Goal: Task Accomplishment & Management: Use online tool/utility

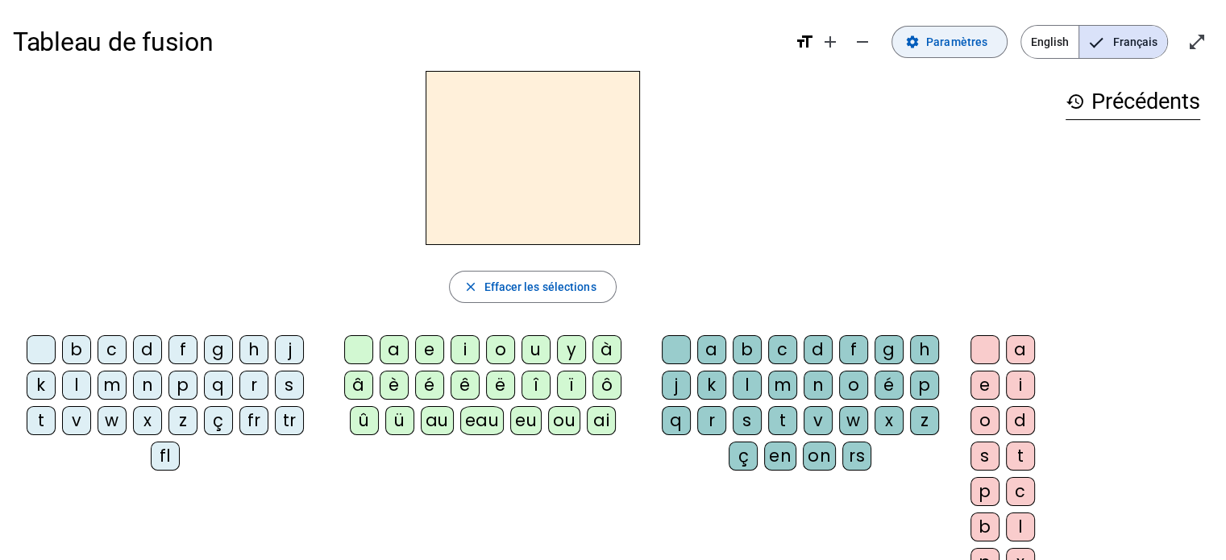
click at [958, 38] on span "Paramètres" at bounding box center [956, 41] width 61 height 19
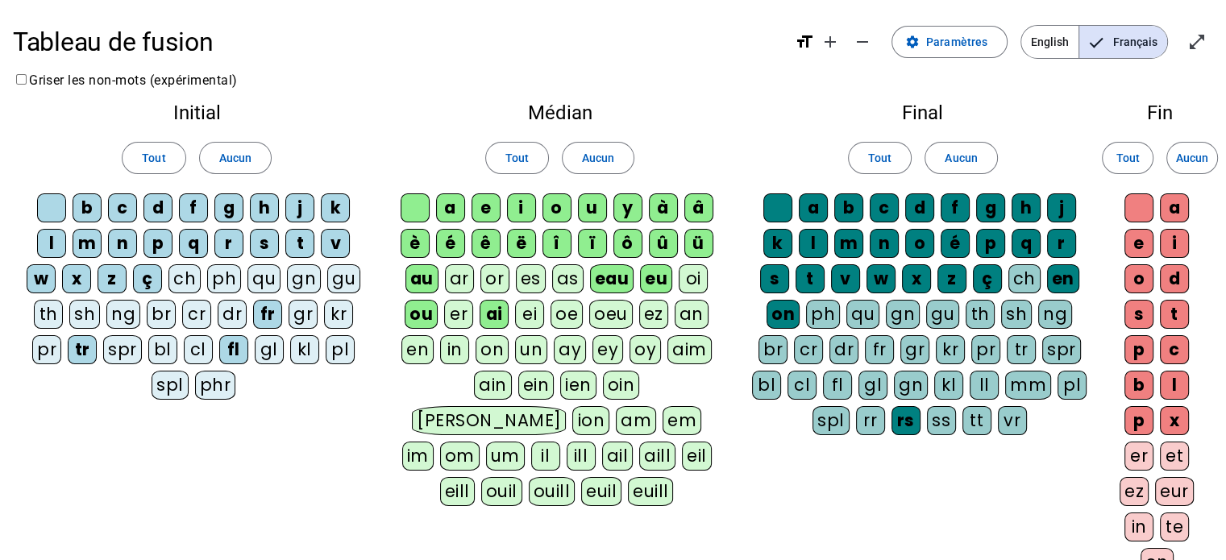
click at [346, 358] on div "pl" at bounding box center [340, 349] width 29 height 29
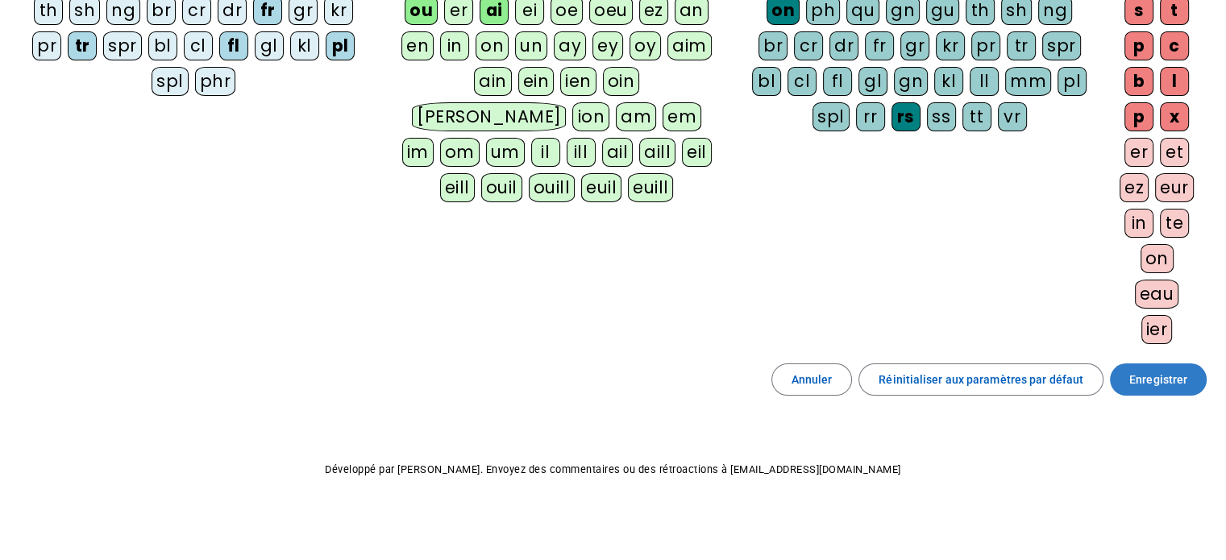
click at [1174, 376] on span "Enregistrer" at bounding box center [1158, 379] width 58 height 19
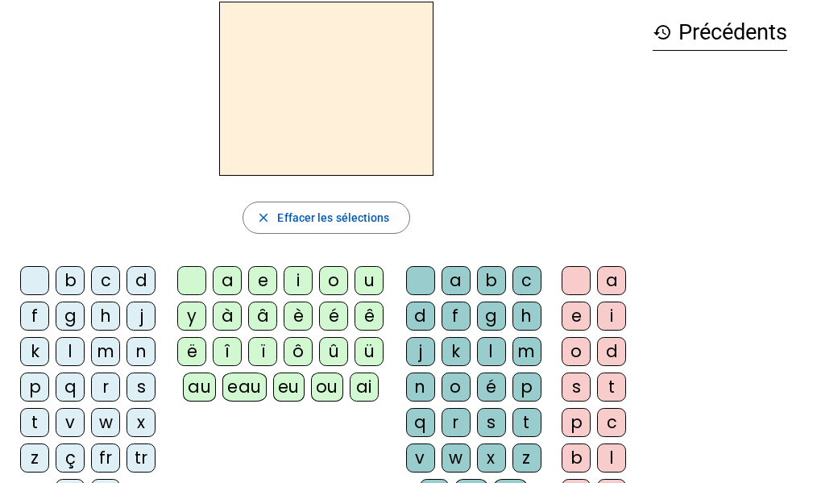
scroll to position [75, 0]
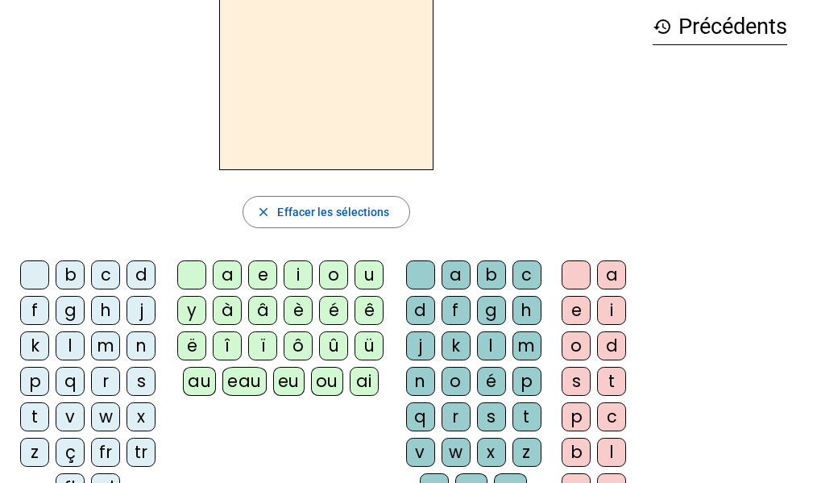
click at [368, 379] on div "ai" at bounding box center [364, 381] width 29 height 29
click at [492, 340] on div "l" at bounding box center [491, 345] width 29 height 29
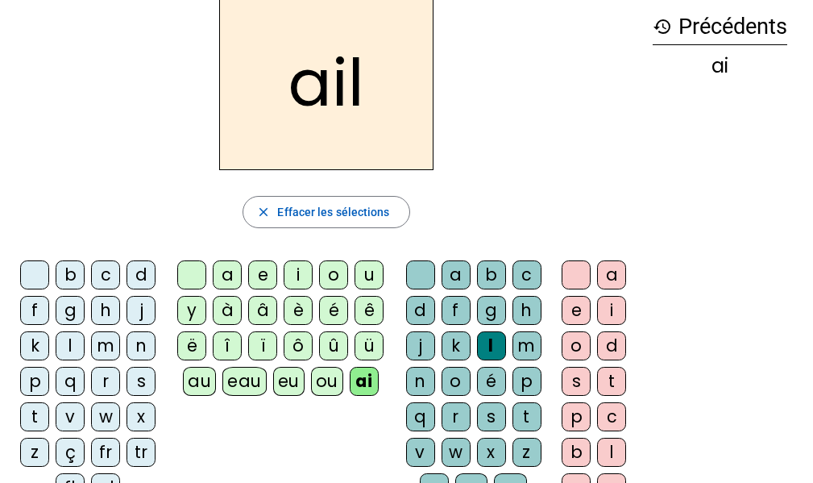
click at [584, 301] on div "e" at bounding box center [576, 310] width 29 height 29
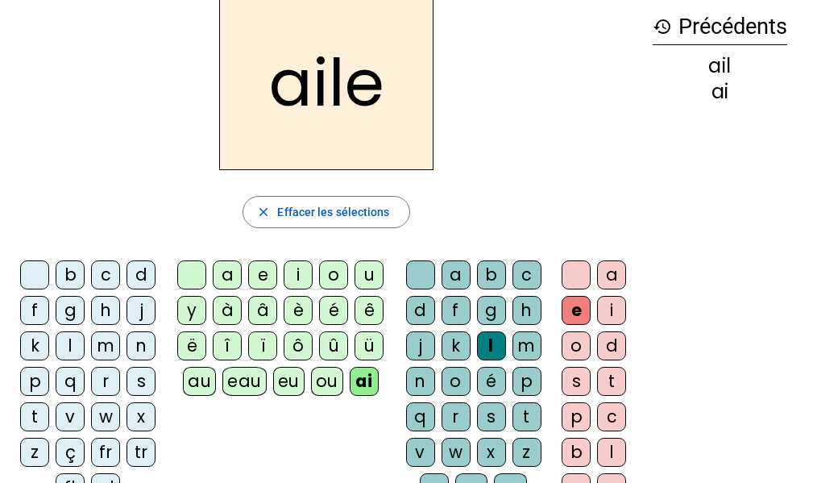
click at [578, 307] on div "e" at bounding box center [576, 310] width 29 height 29
click at [490, 342] on div "l" at bounding box center [491, 345] width 29 height 29
click at [364, 214] on span "Effacer les sélections" at bounding box center [333, 211] width 112 height 19
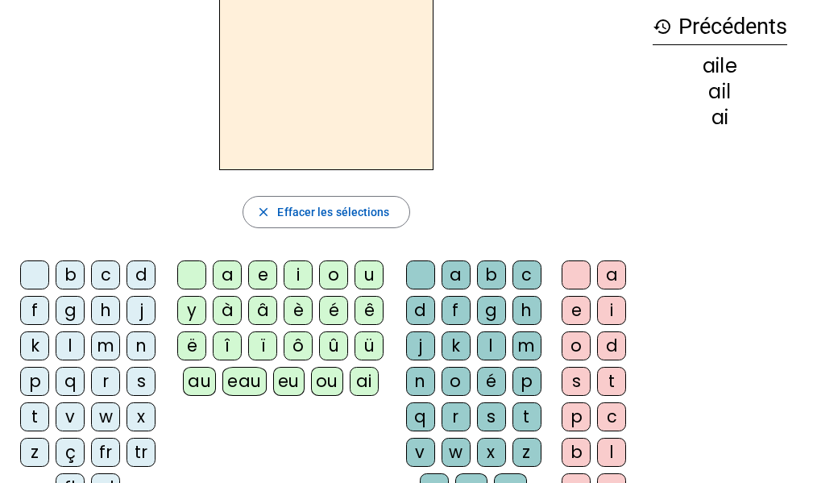
click at [369, 385] on div "ai" at bounding box center [364, 381] width 29 height 29
click at [487, 345] on div "l" at bounding box center [491, 345] width 29 height 29
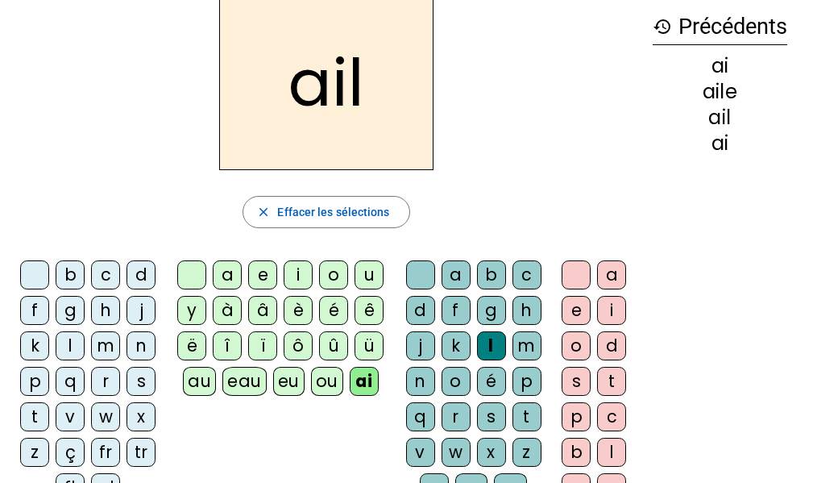
click at [574, 308] on div "e" at bounding box center [576, 310] width 29 height 29
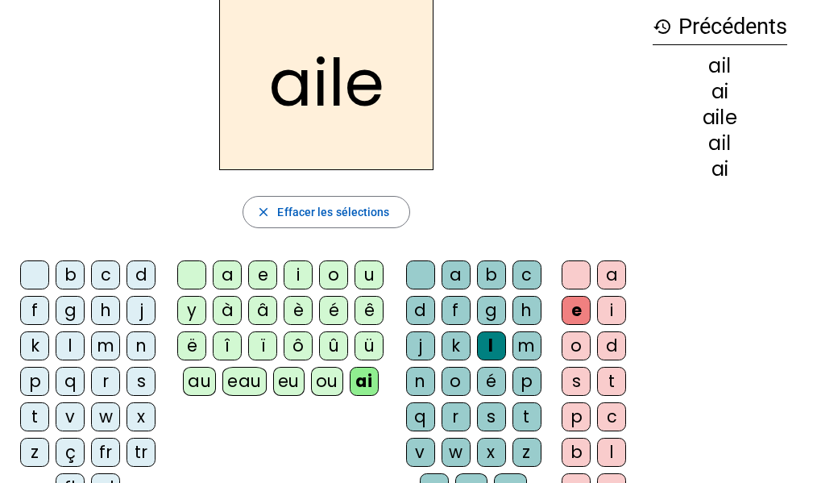
click at [401, 308] on div "a b c d f g h j k l m n o é p q r s t v w x z ç en on rs" at bounding box center [476, 402] width 157 height 297
click at [413, 310] on div "d" at bounding box center [420, 310] width 29 height 29
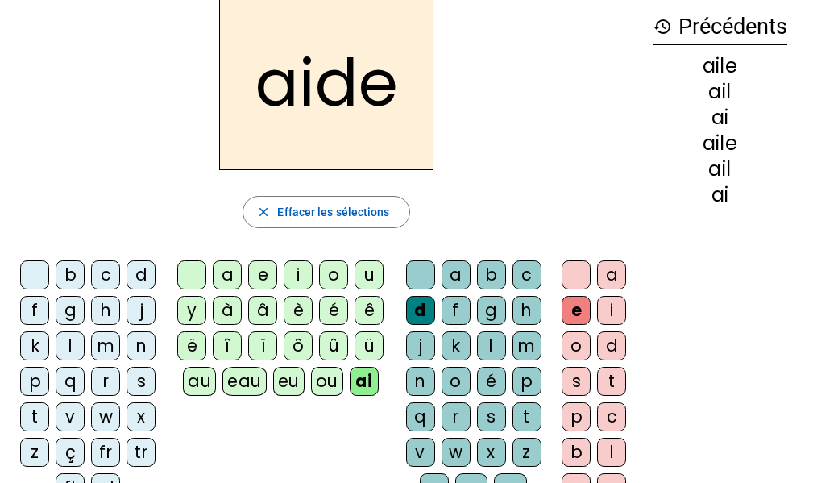
click at [73, 343] on div "l" at bounding box center [70, 345] width 29 height 29
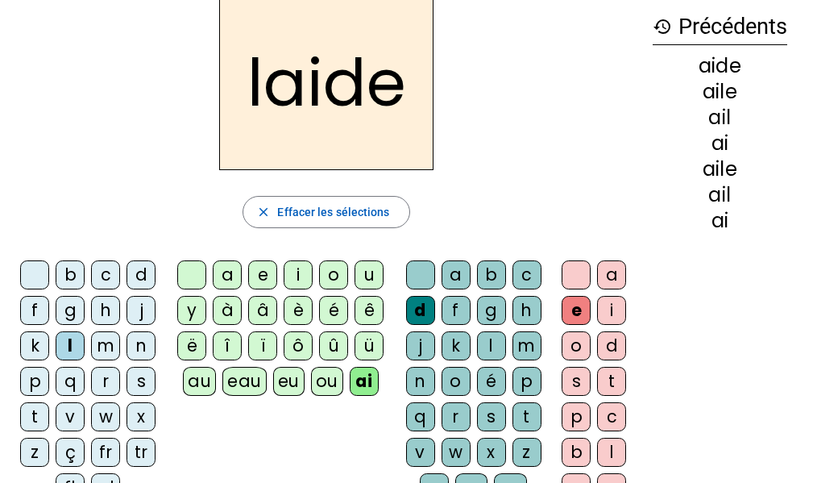
scroll to position [156, 0]
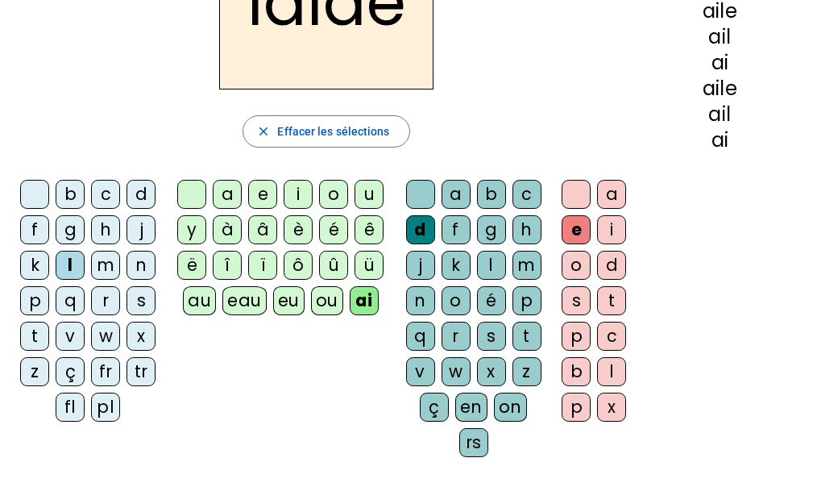
click at [102, 408] on div "pl" at bounding box center [105, 407] width 29 height 29
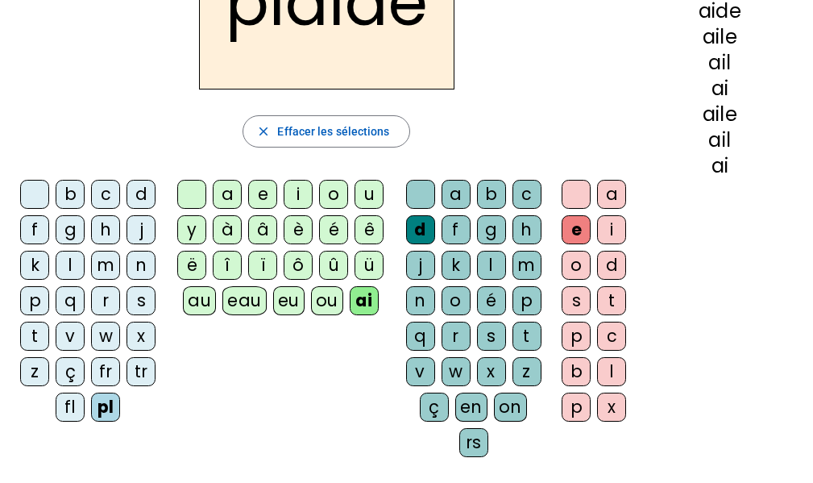
scroll to position [75, 0]
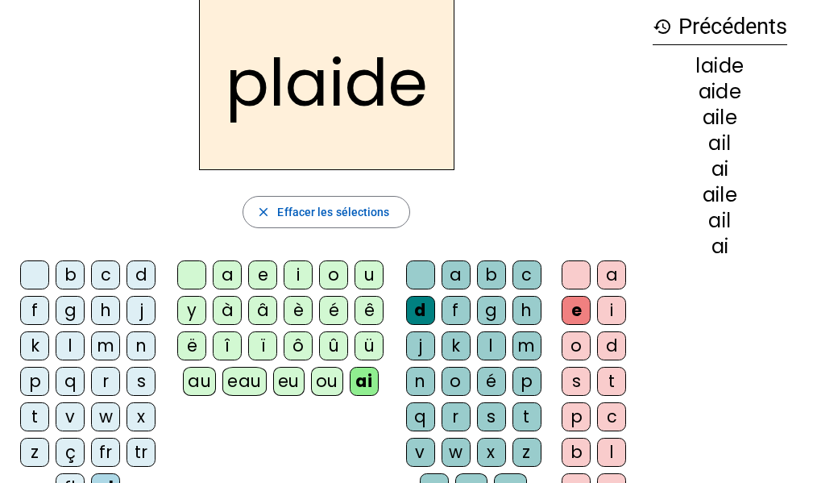
click at [448, 416] on div "r" at bounding box center [456, 416] width 29 height 29
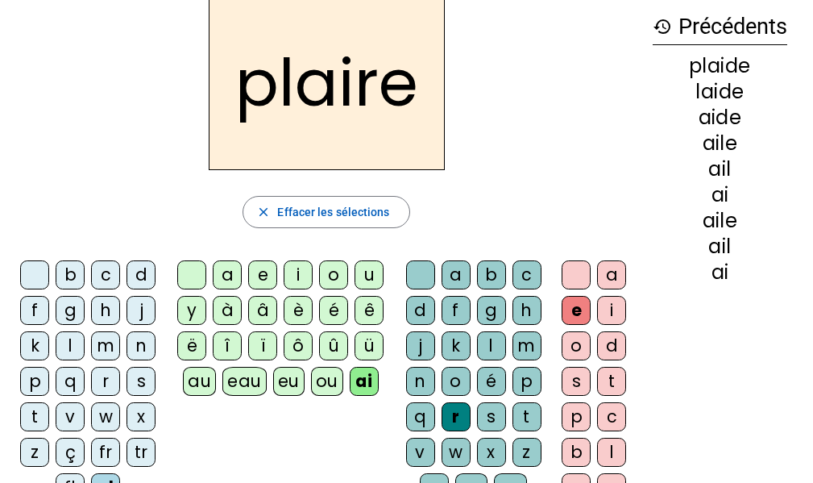
click at [143, 455] on div "tr" at bounding box center [141, 452] width 29 height 29
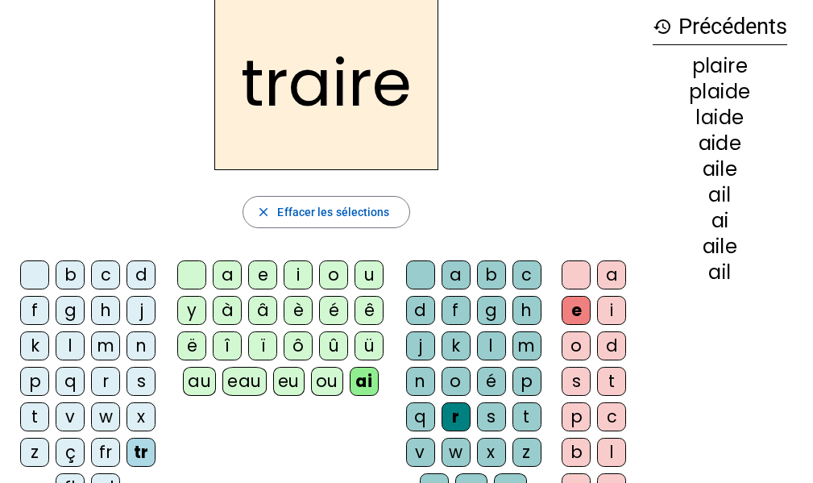
scroll to position [156, 0]
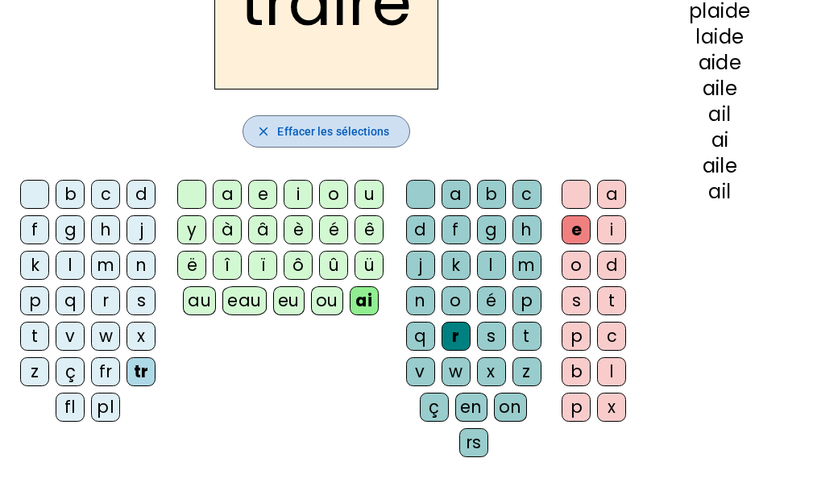
click at [331, 130] on span "Effacer les sélections" at bounding box center [333, 131] width 112 height 19
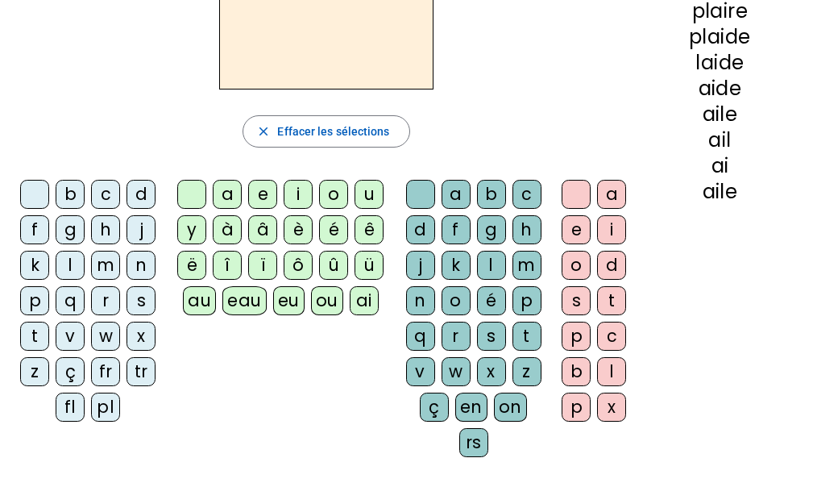
click at [109, 372] on div "fr" at bounding box center [105, 371] width 29 height 29
click at [283, 303] on div "eu" at bounding box center [288, 300] width 31 height 29
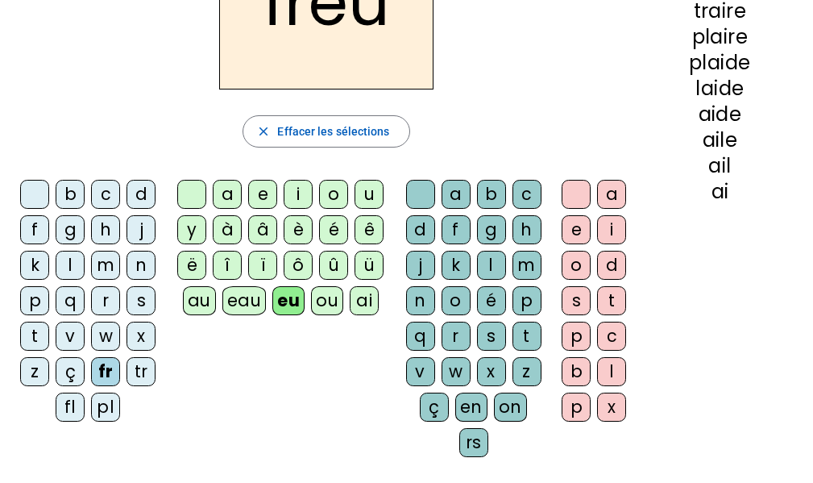
scroll to position [0, 0]
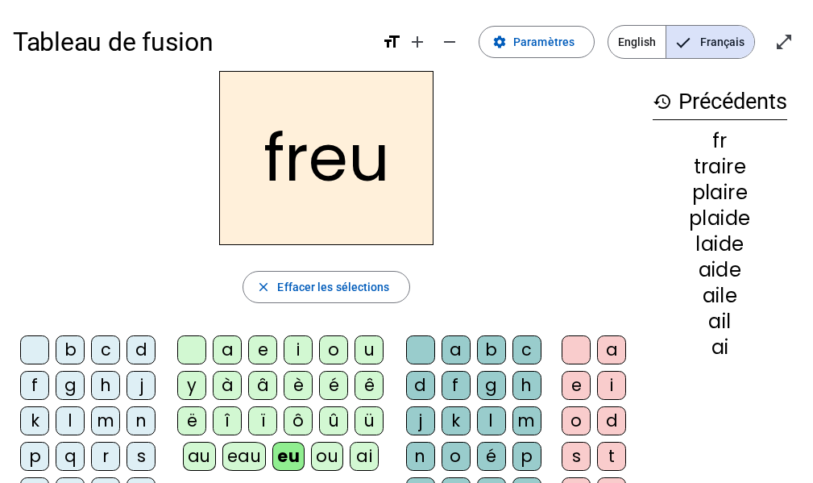
click at [101, 427] on div "m" at bounding box center [105, 420] width 29 height 29
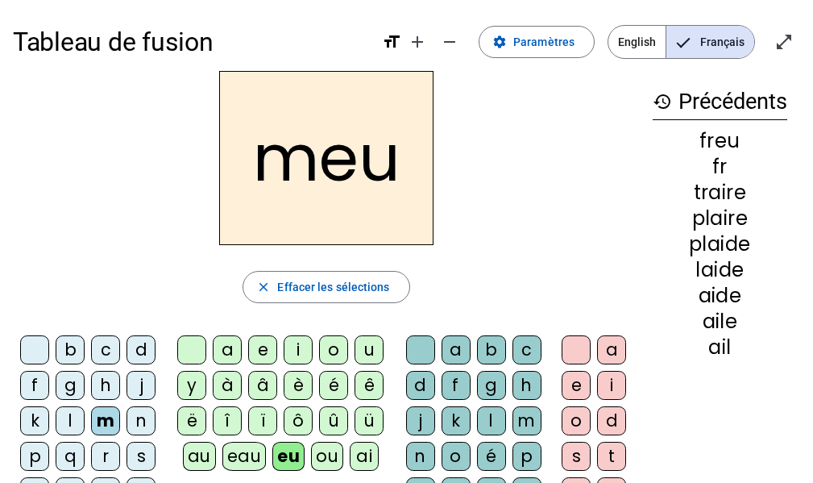
scroll to position [81, 0]
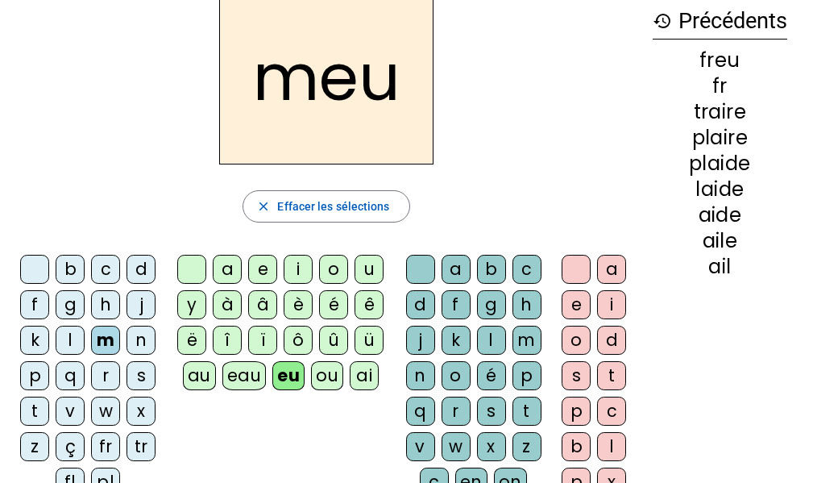
click at [69, 473] on div "fl" at bounding box center [70, 482] width 29 height 29
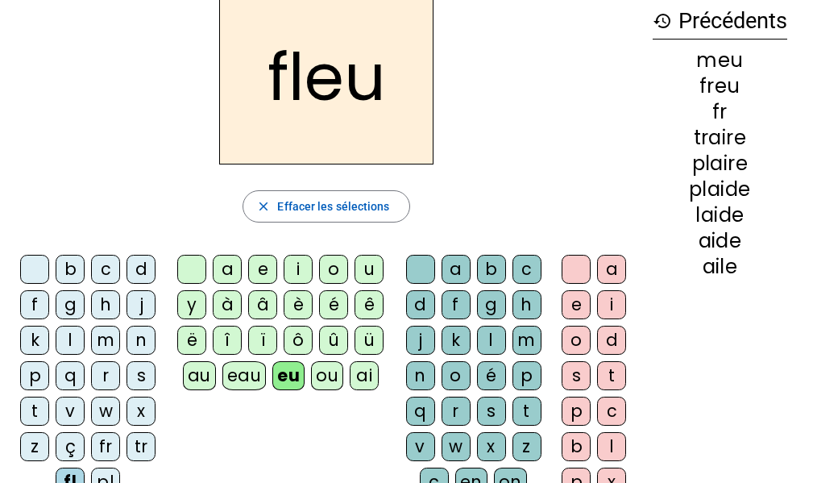
click at [69, 307] on div "g" at bounding box center [70, 304] width 29 height 29
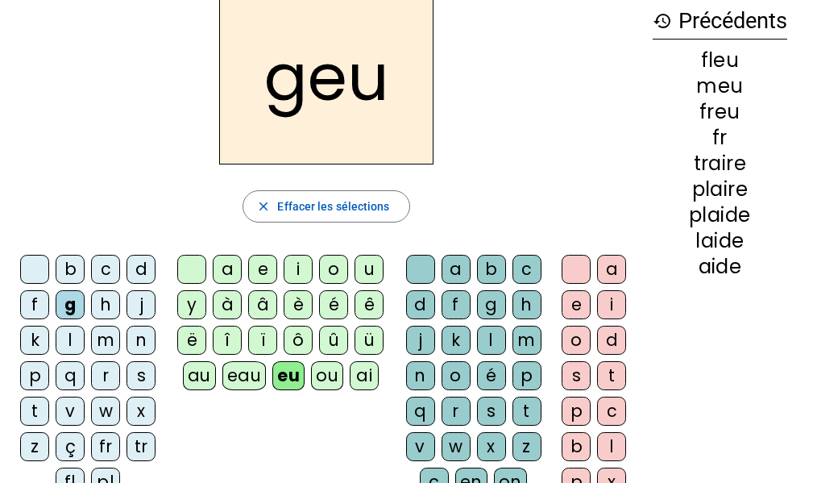
click at [67, 270] on div "b" at bounding box center [70, 269] width 29 height 29
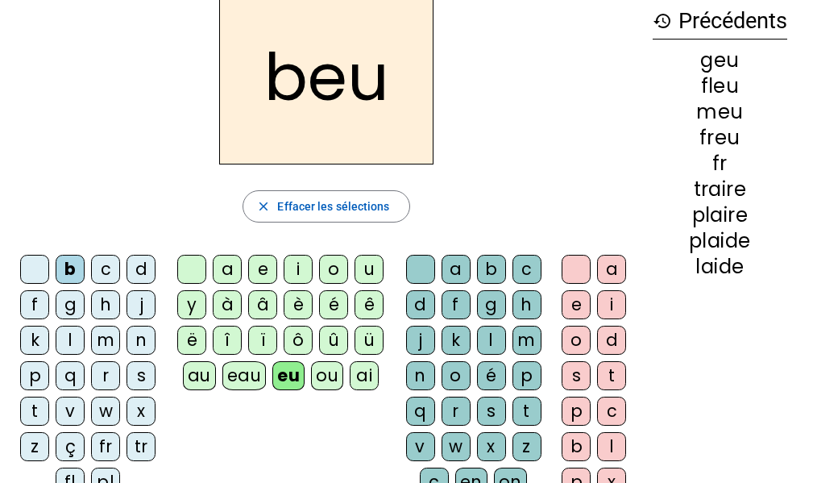
click at [135, 272] on div "d" at bounding box center [141, 269] width 29 height 29
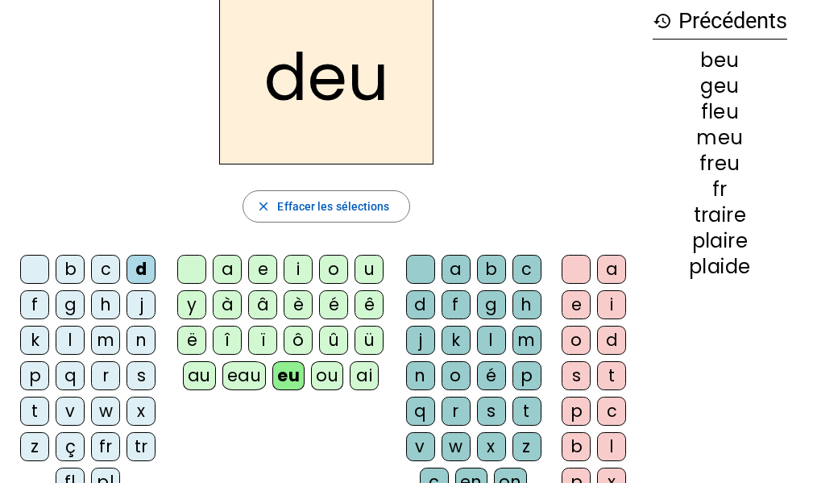
click at [100, 372] on div "r" at bounding box center [105, 375] width 29 height 29
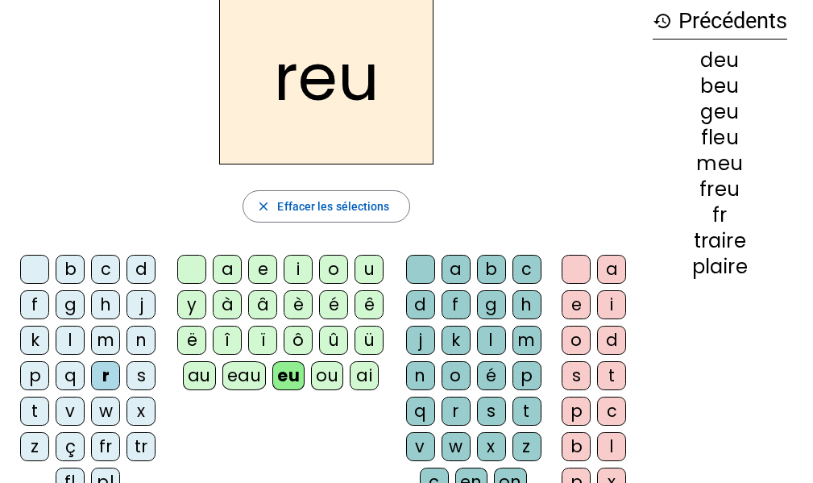
click at [66, 413] on div "v" at bounding box center [70, 411] width 29 height 29
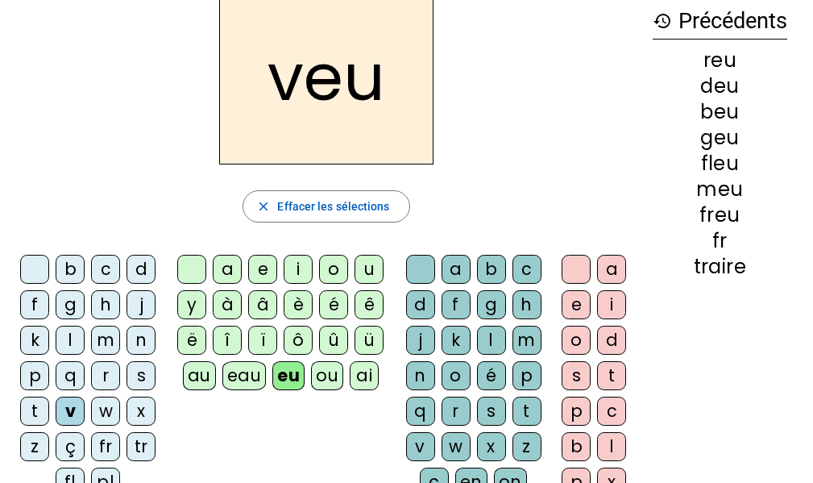
click at [488, 447] on div "x" at bounding box center [491, 446] width 29 height 29
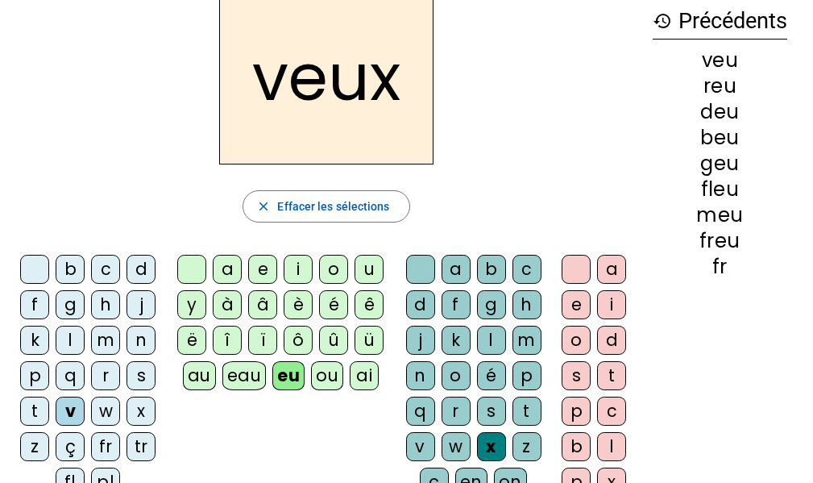
click at [523, 410] on div "t" at bounding box center [527, 411] width 29 height 29
